Goal: Information Seeking & Learning: Learn about a topic

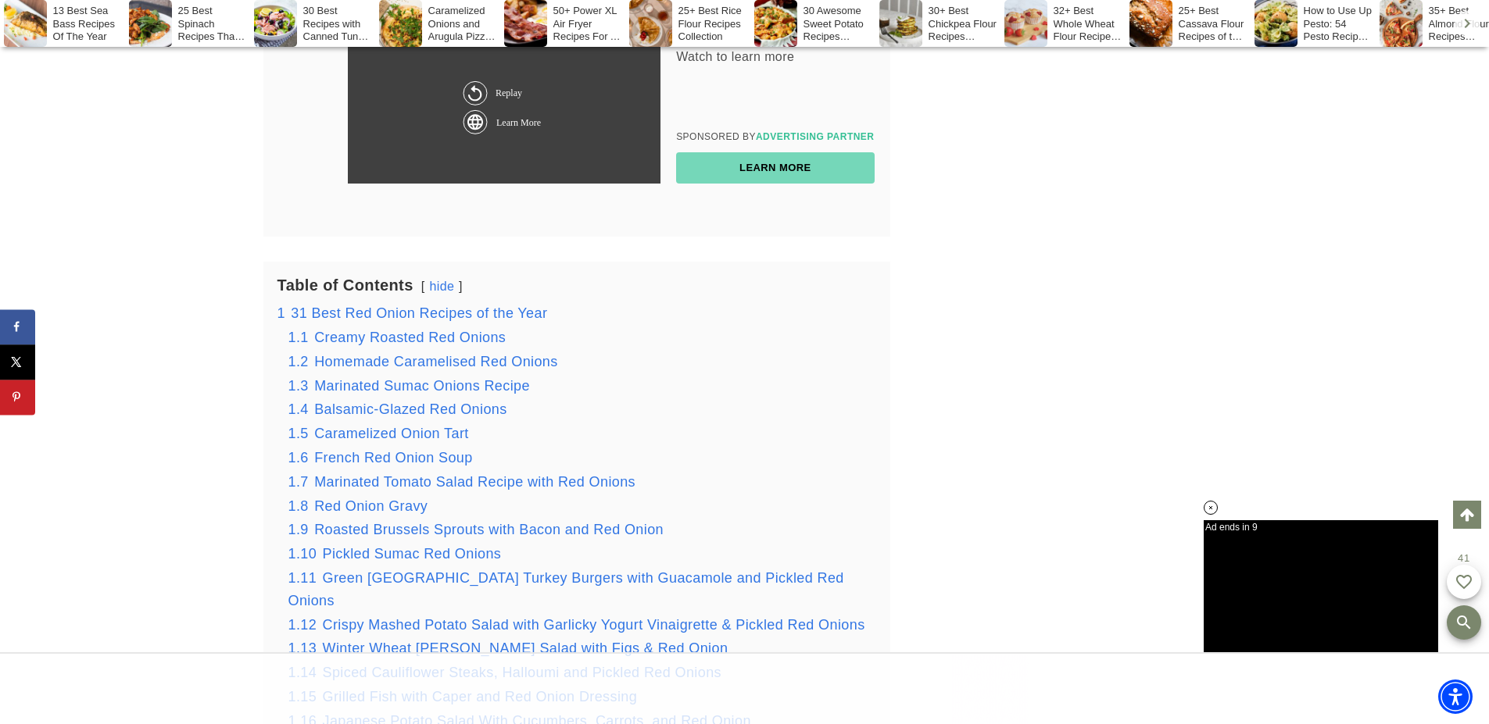
click at [68, 22] on div "13 Best Sea Bass Recipes Of The Year" at bounding box center [64, 23] width 121 height 47
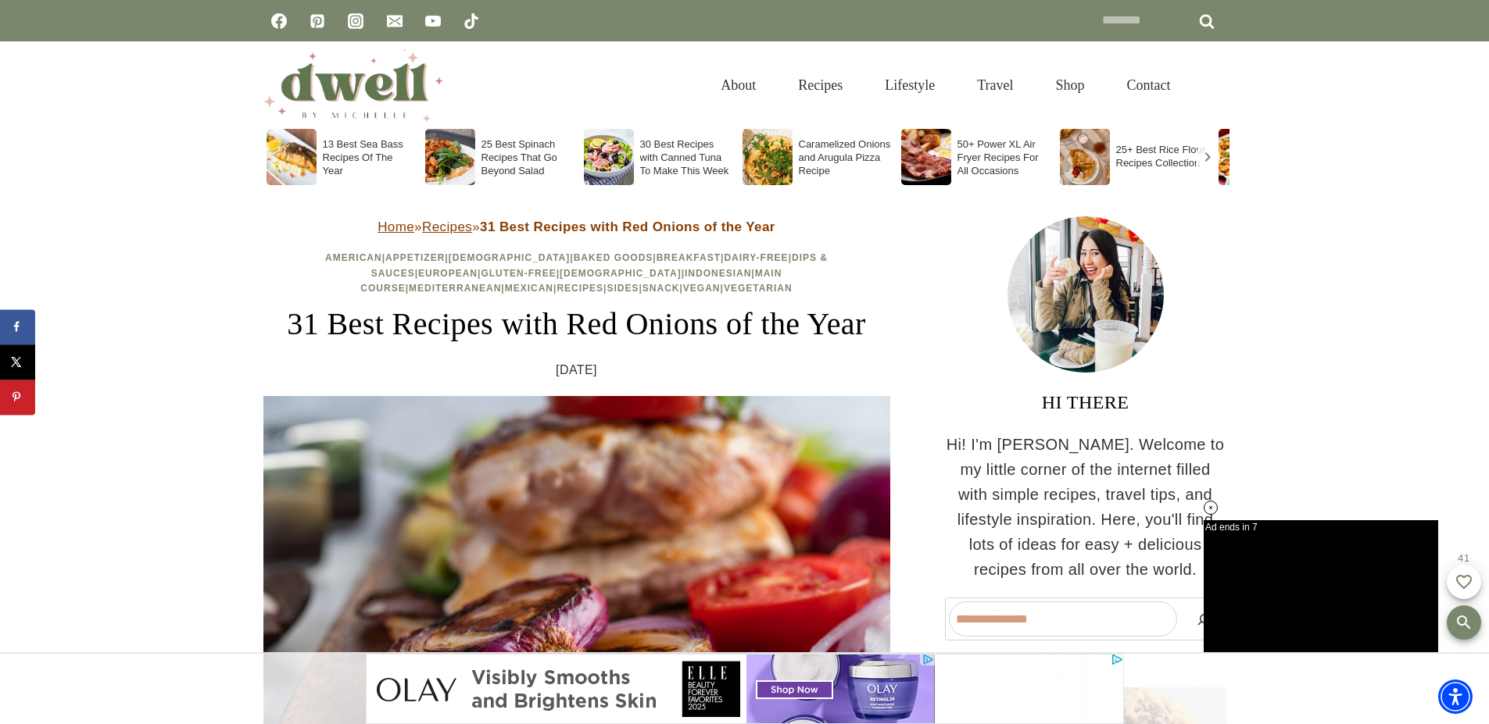
click at [530, 233] on strong "31 Best Recipes with Red Onions of the Year" at bounding box center [627, 227] width 295 height 15
click at [738, 236] on div "Home » Recipes » 31 Best Recipes with Red Onions of the Year" at bounding box center [576, 226] width 627 height 21
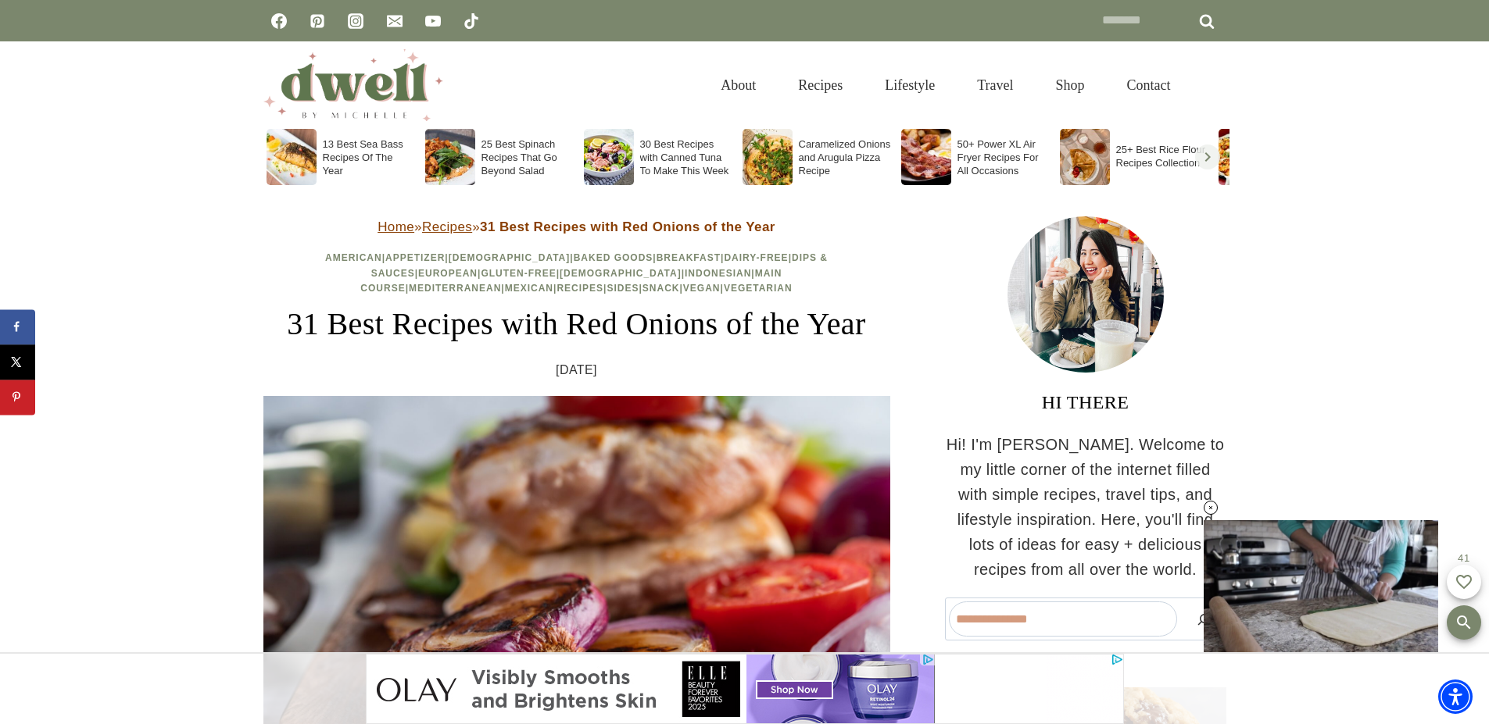
click at [1211, 155] on soso-icon "Scroll right" at bounding box center [1207, 157] width 19 height 19
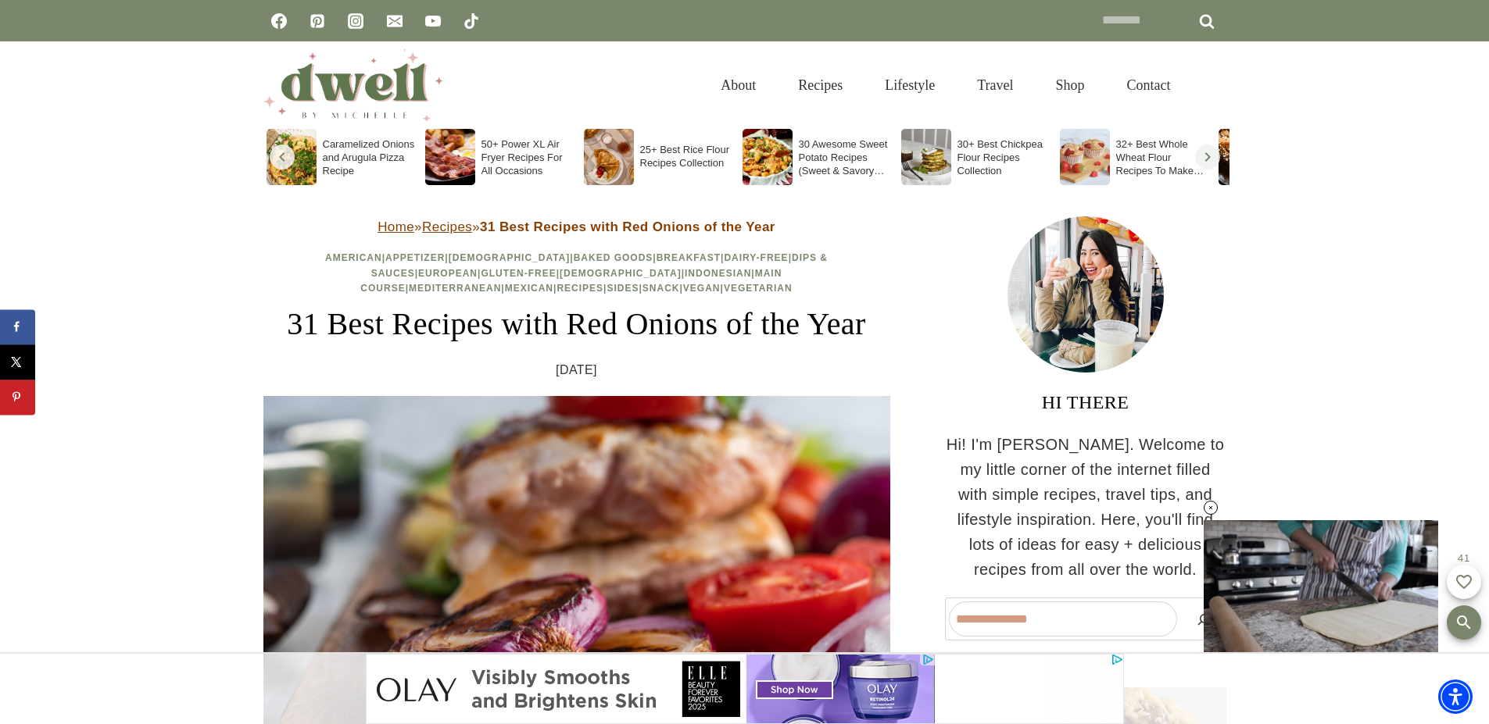
scroll to position [0, 952]
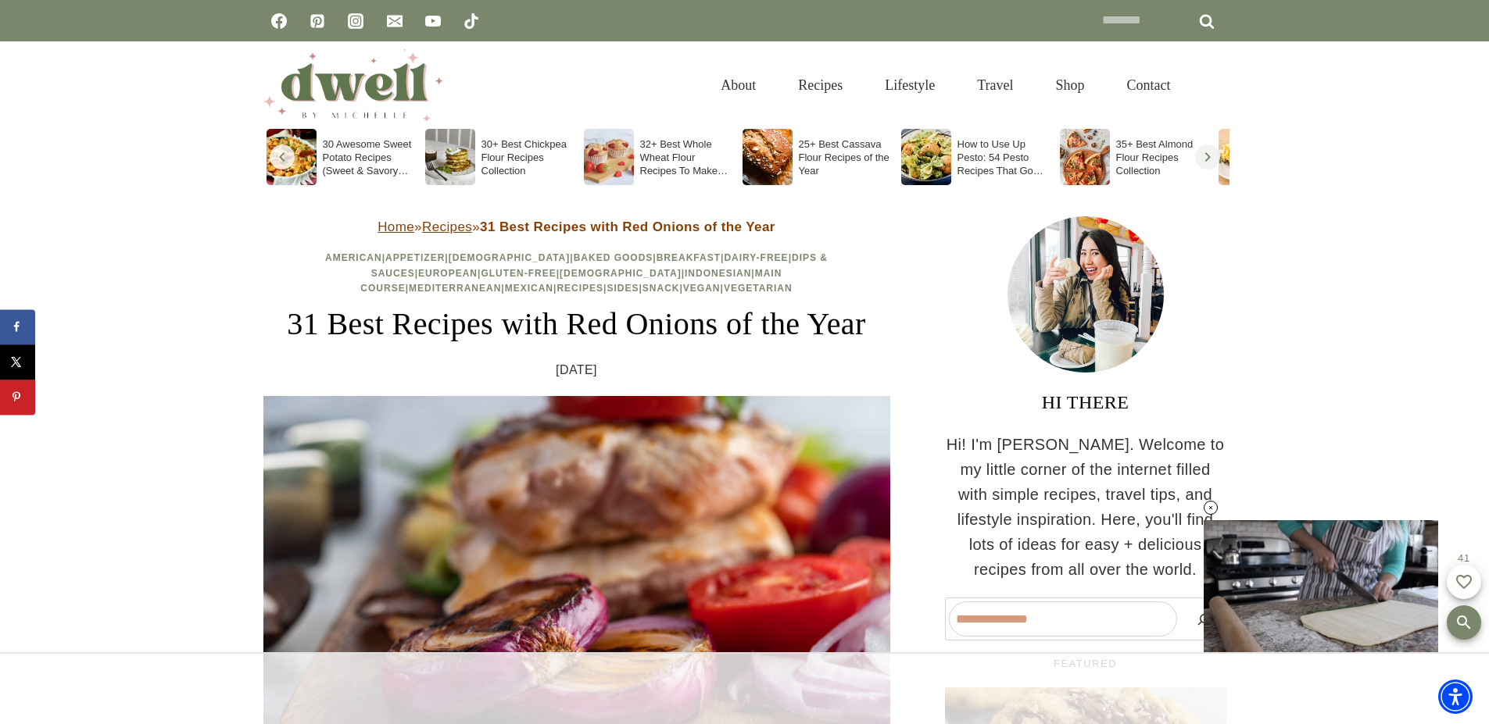
click at [1202, 153] on soso-icon "Scroll right" at bounding box center [1207, 157] width 19 height 19
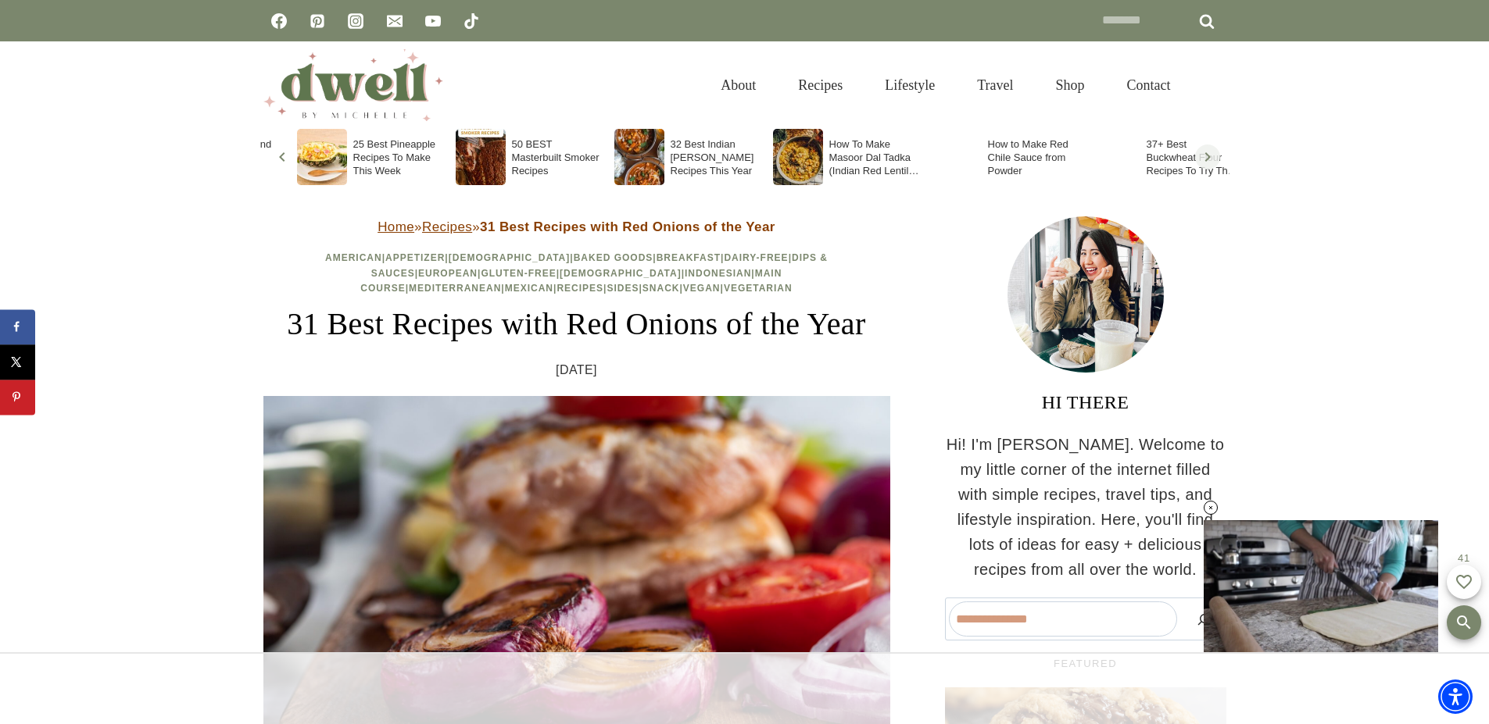
scroll to position [0, 1904]
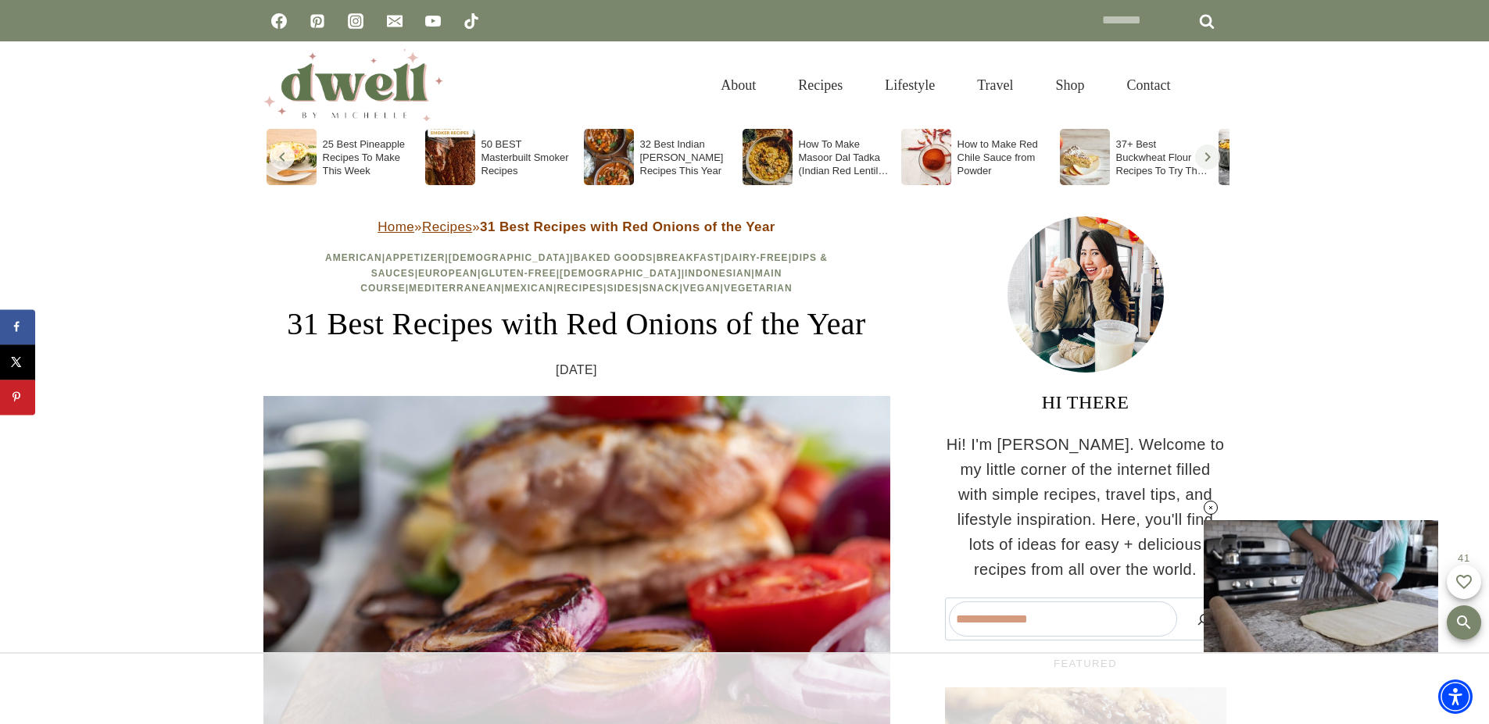
click at [1207, 157] on soso-icon "Scroll right" at bounding box center [1207, 157] width 19 height 19
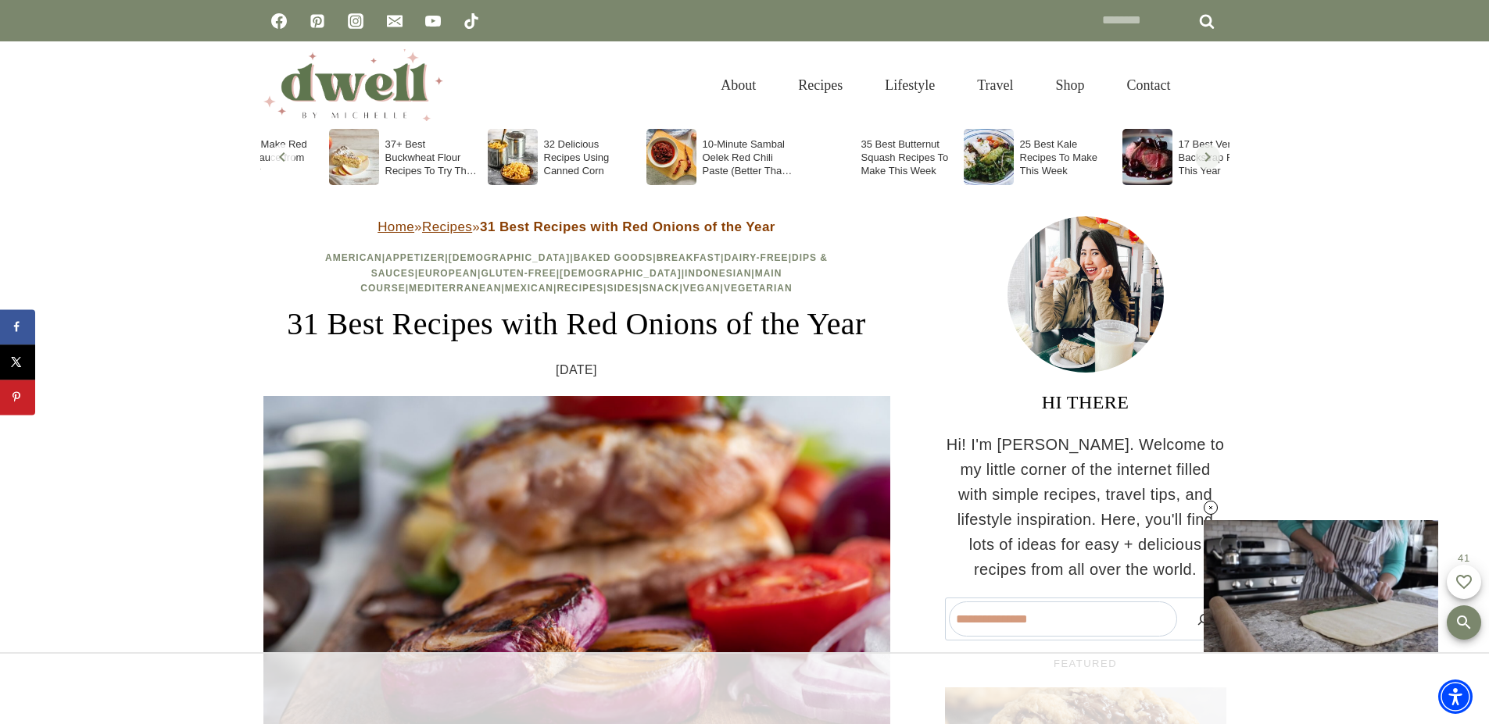
scroll to position [0, 2855]
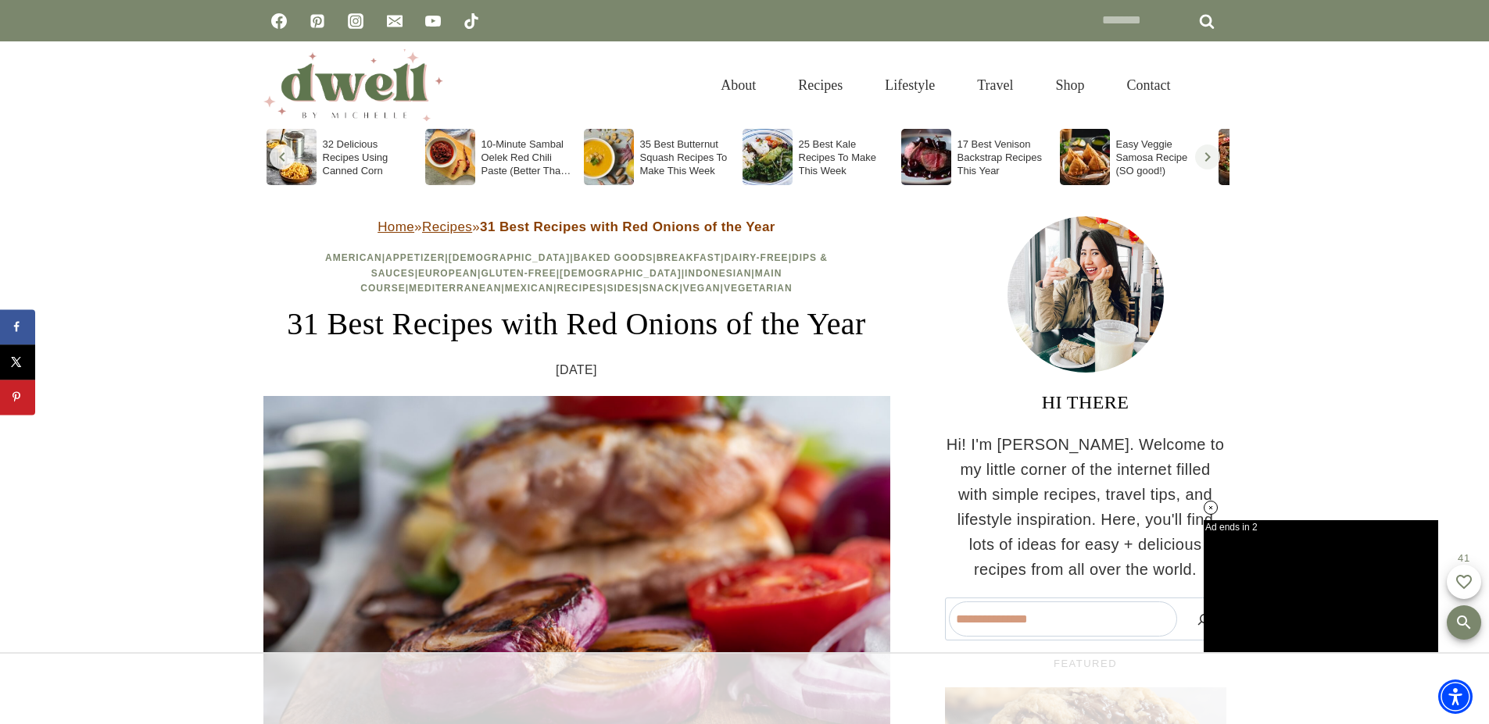
click at [1211, 153] on soso-icon "Scroll right" at bounding box center [1207, 157] width 19 height 19
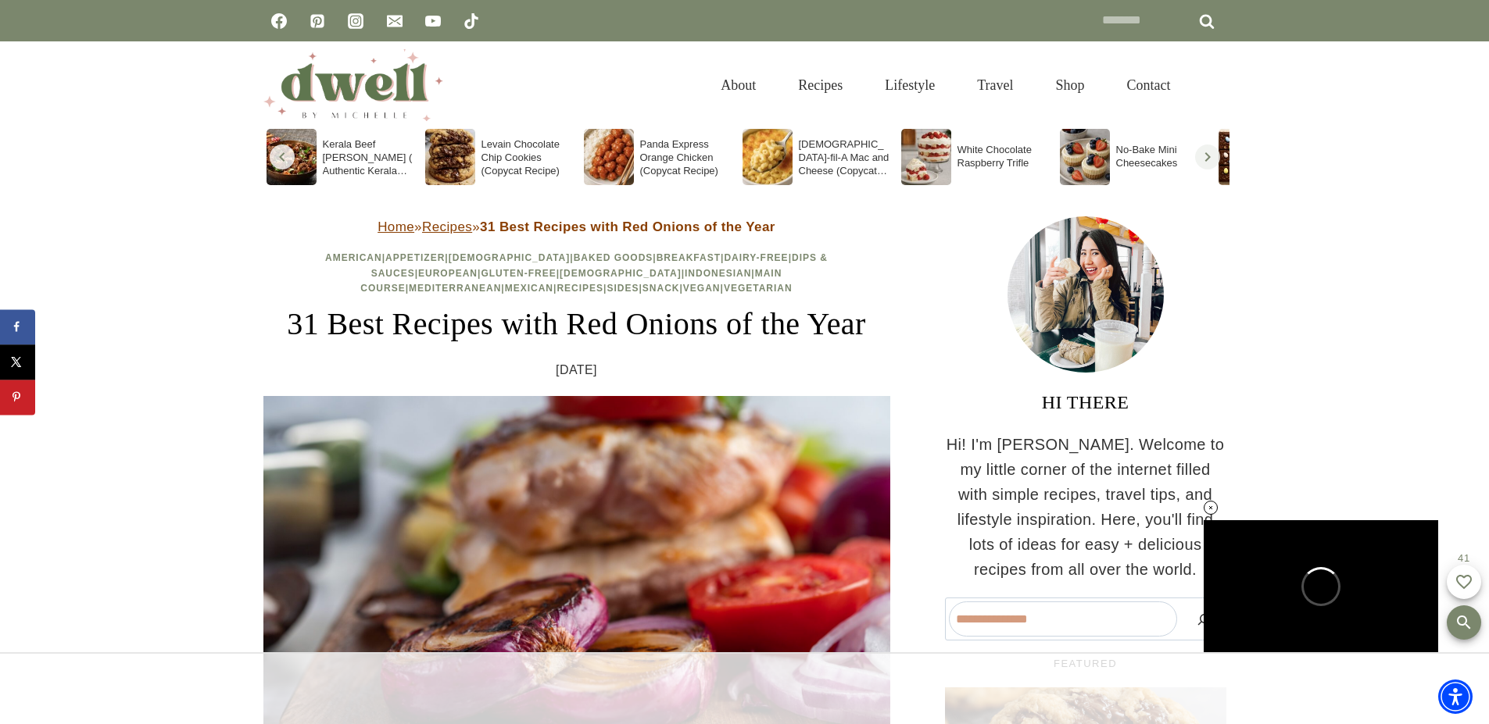
scroll to position [0, 0]
click at [1211, 153] on soso-icon "Scroll right" at bounding box center [1207, 157] width 19 height 19
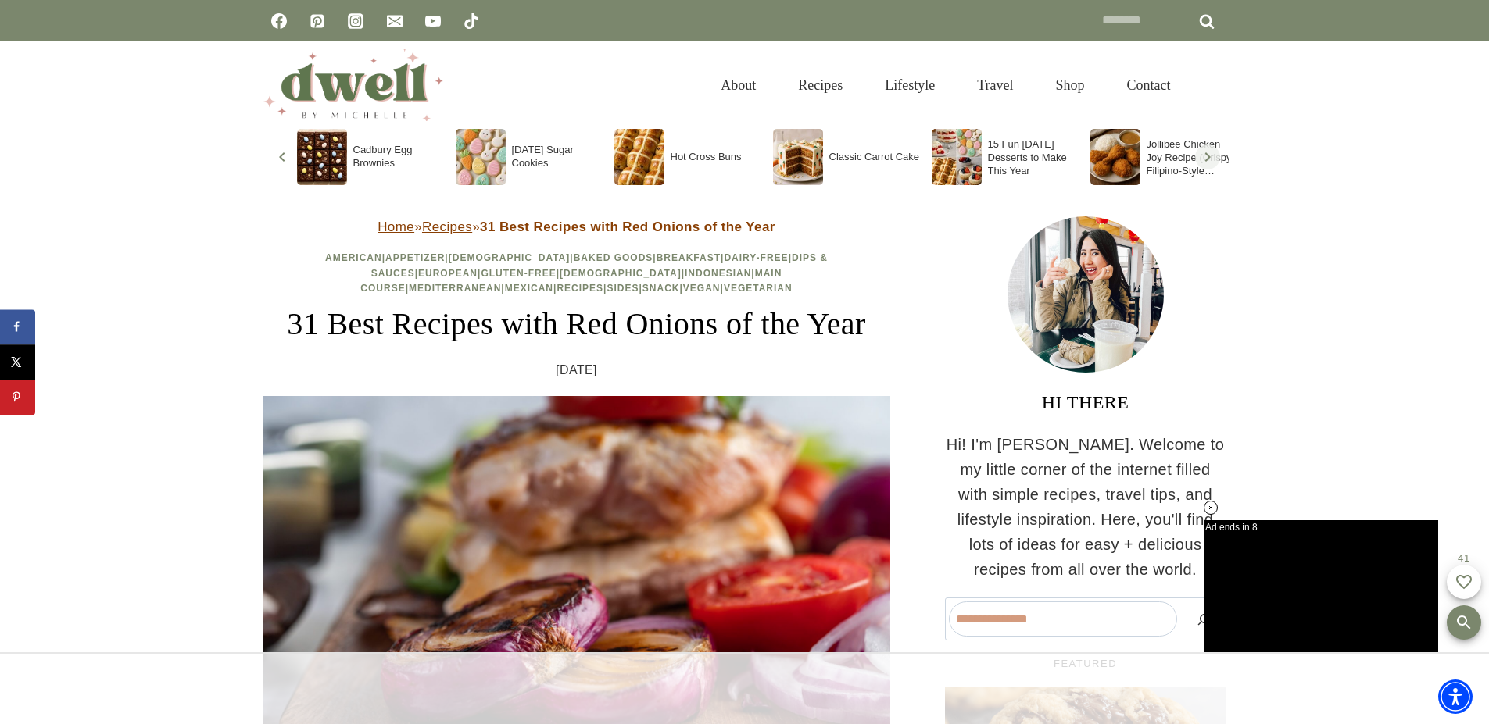
scroll to position [0, 4759]
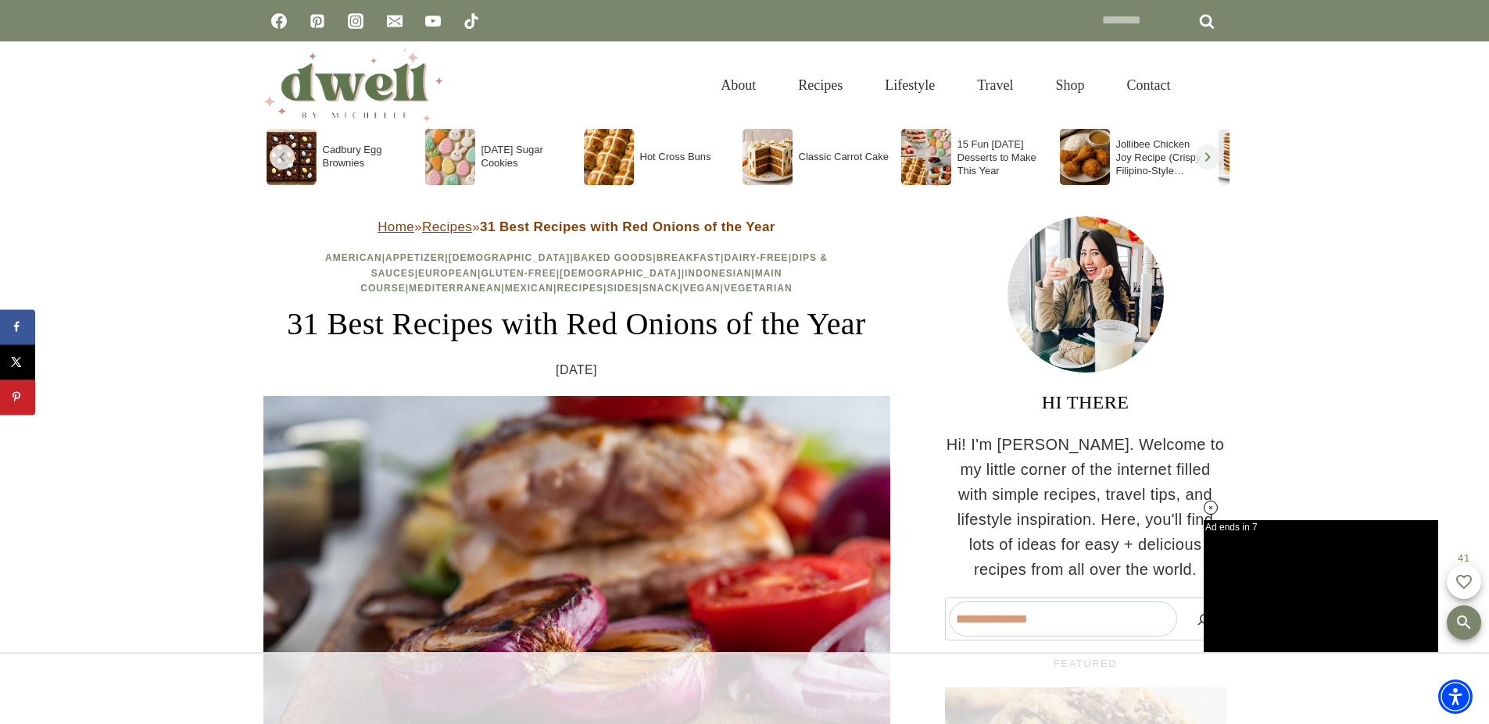
click at [1211, 153] on soso-icon "Scroll right" at bounding box center [1207, 157] width 19 height 19
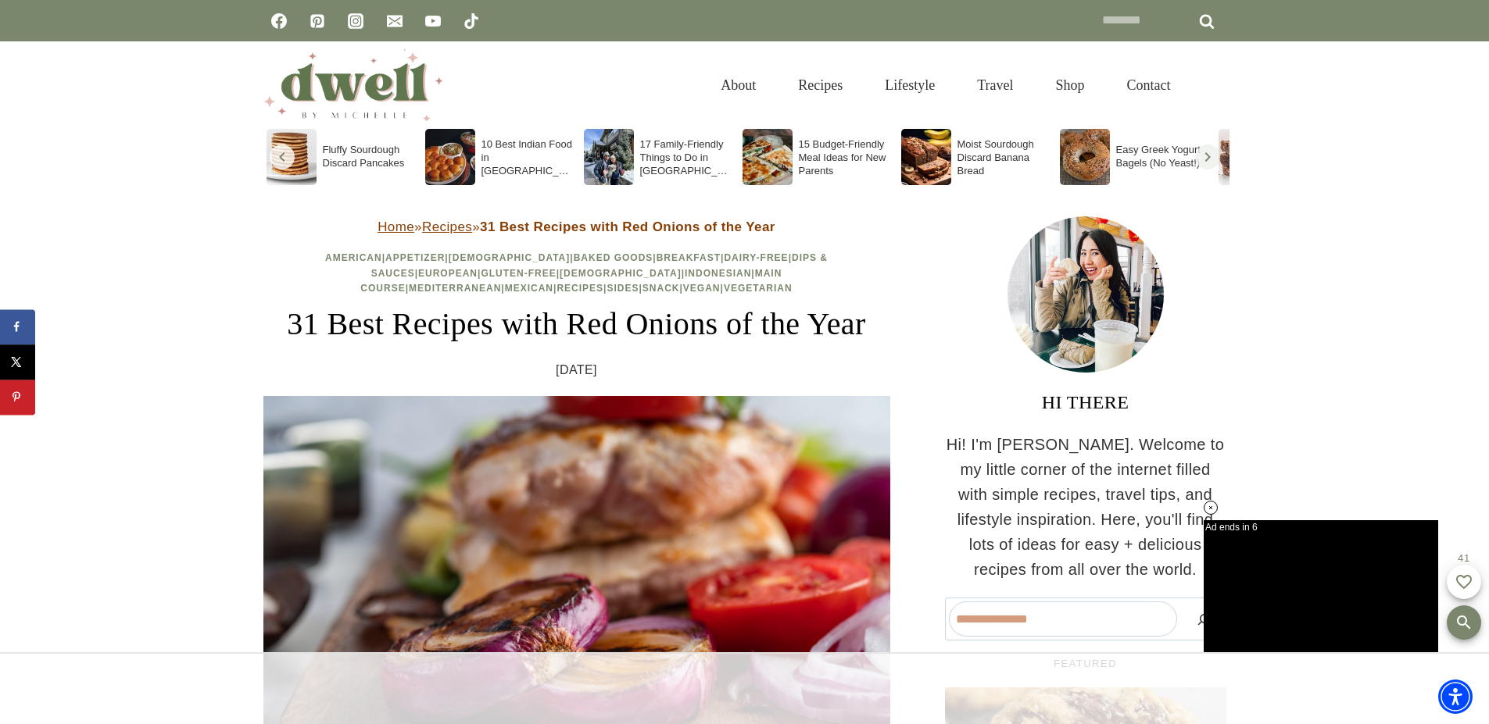
click at [1211, 153] on soso-icon "Scroll right" at bounding box center [1207, 157] width 19 height 19
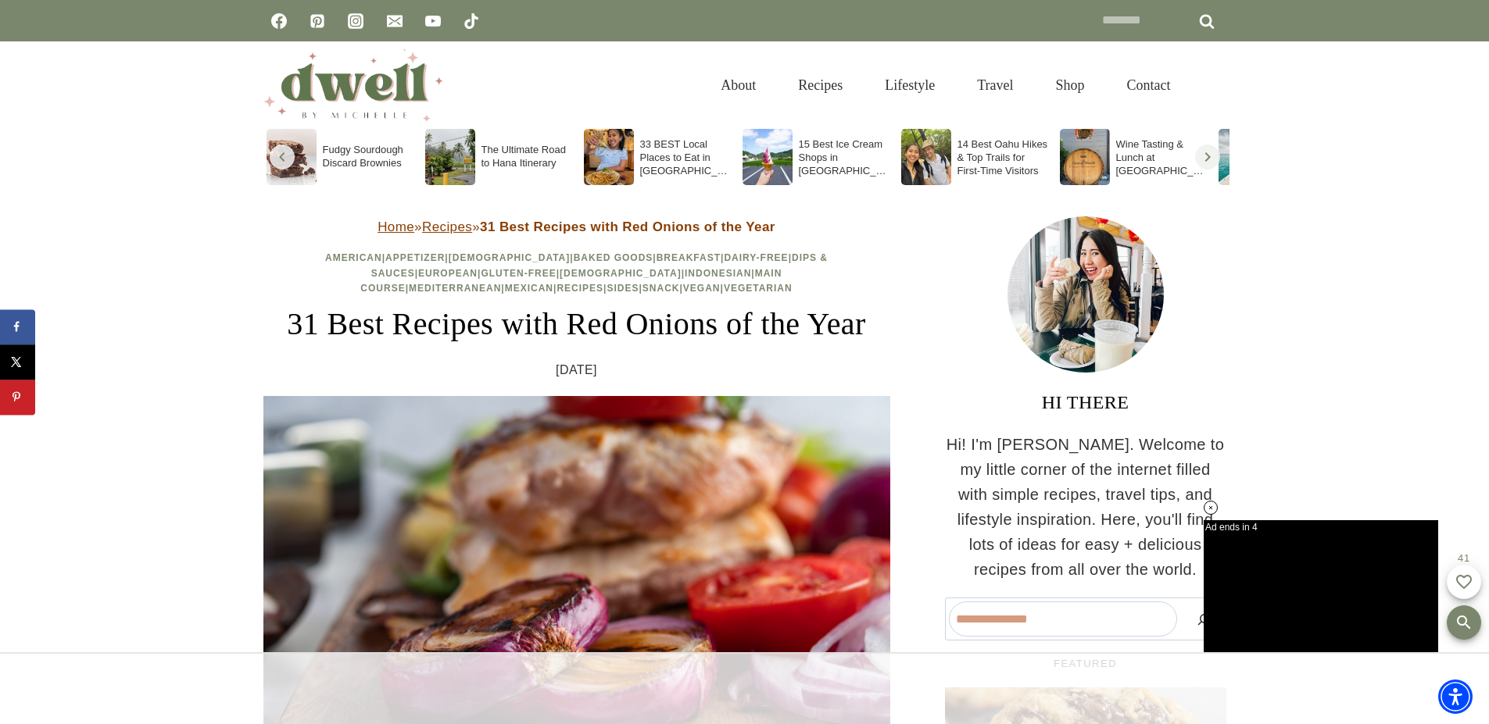
click at [1211, 153] on soso-icon "Scroll right" at bounding box center [1207, 157] width 19 height 19
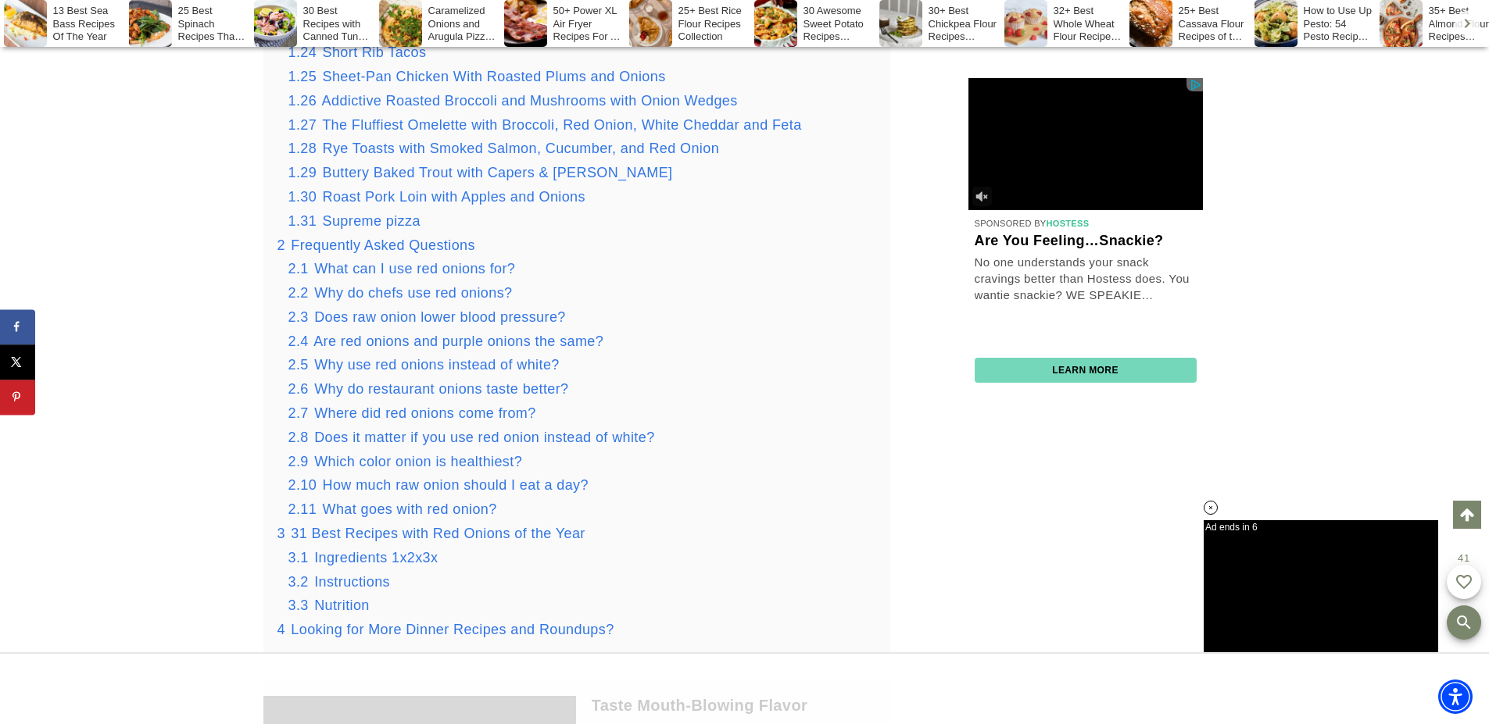
scroll to position [0, 0]
